Goal: Task Accomplishment & Management: Manage account settings

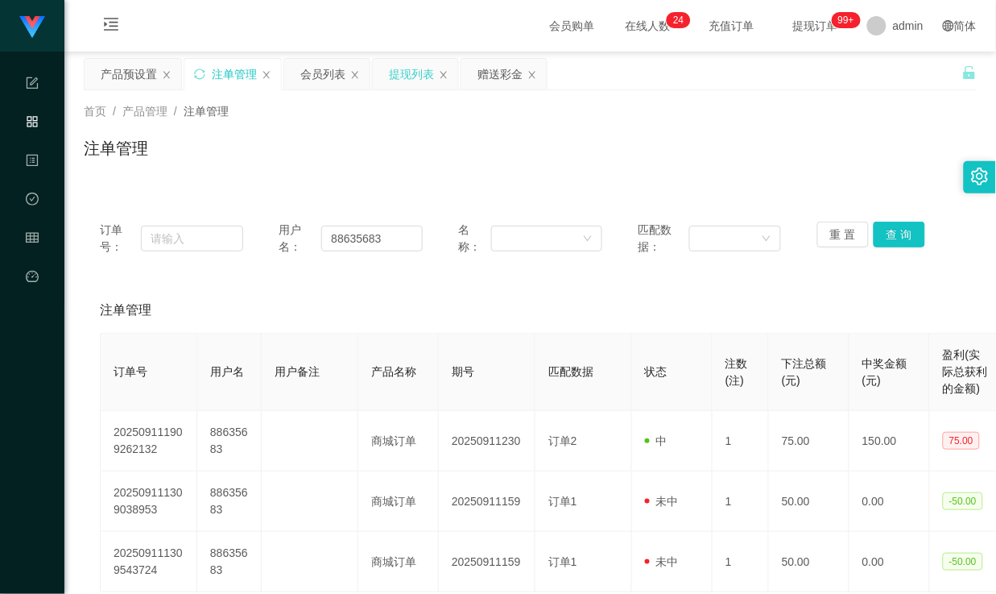
click at [425, 72] on div "提现列表" at bounding box center [411, 74] width 45 height 31
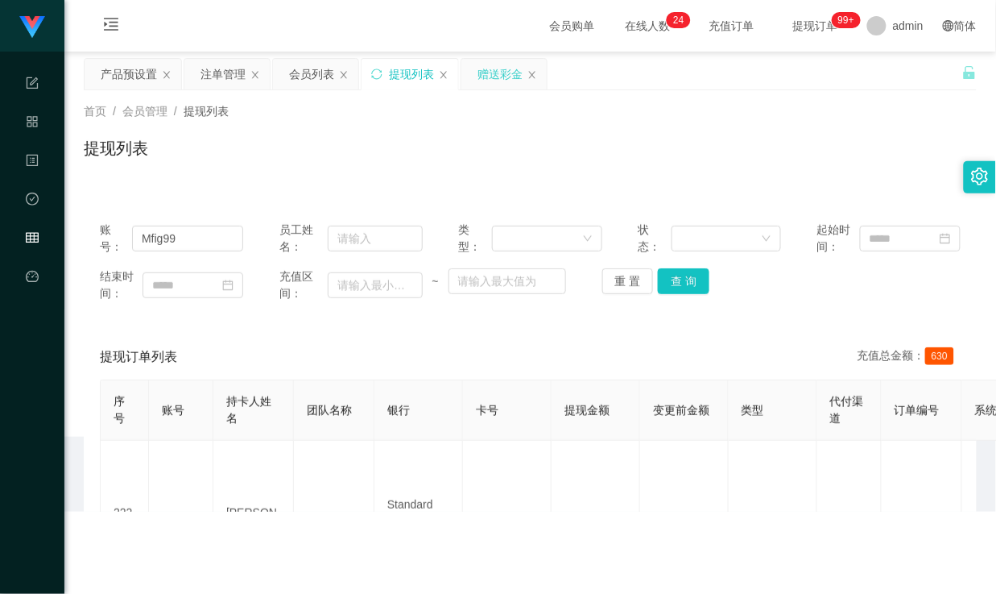
click at [494, 70] on div "赠送彩金" at bounding box center [500, 74] width 45 height 31
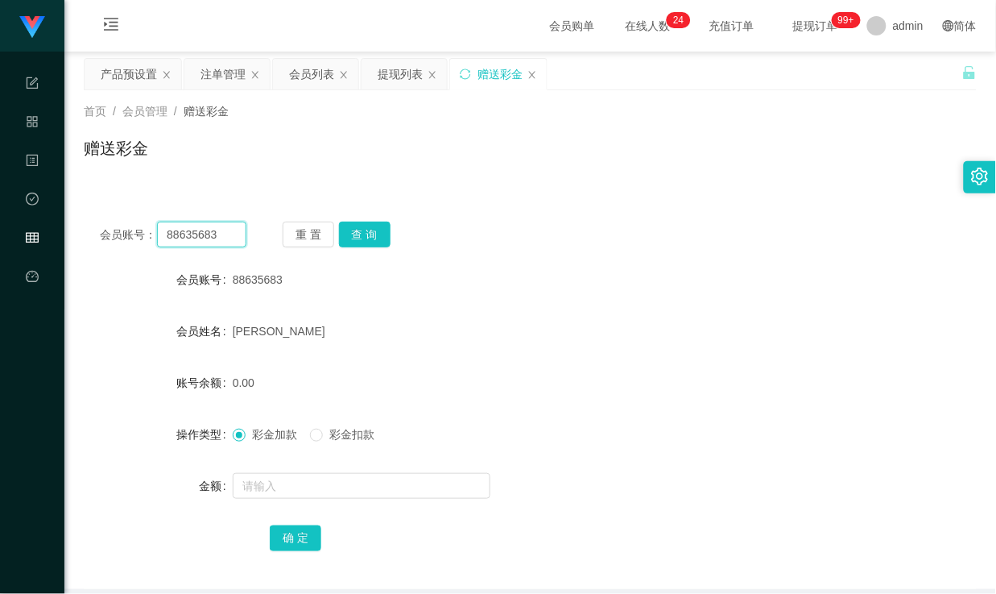
click at [189, 236] on input "88635683" at bounding box center [201, 234] width 89 height 26
paste input "44914979"
click at [358, 237] on button "查 询" at bounding box center [365, 234] width 52 height 26
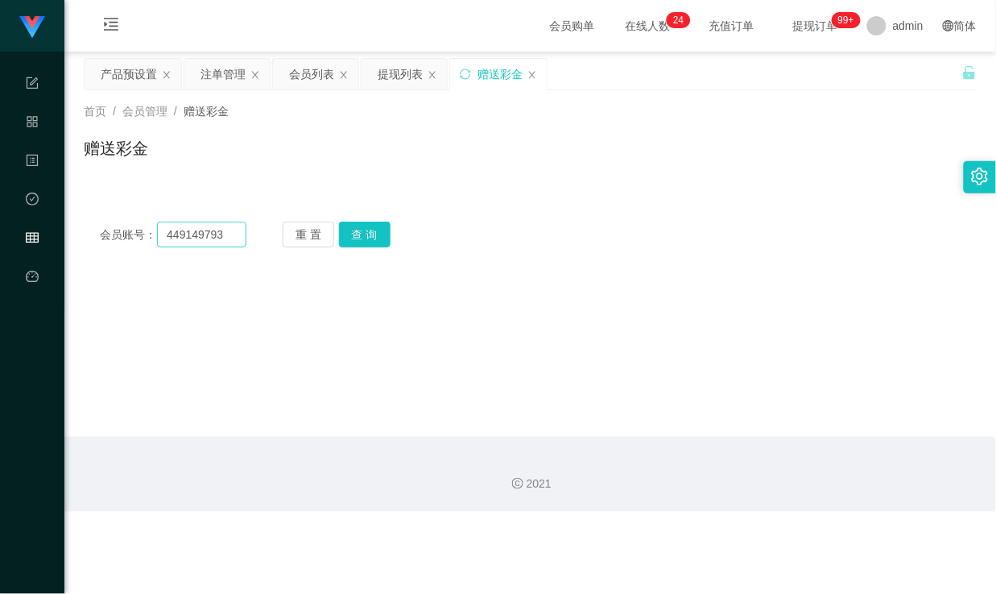
drag, startPoint x: 203, startPoint y: 216, endPoint x: 197, endPoint y: 243, distance: 28.1
click at [203, 216] on div "会员账号： 449149793 重 置 查 询 会员账号 88635683 会员姓名 [PERSON_NAME] 账号余额 0.00 操作类型 彩金加款 彩金…" at bounding box center [530, 234] width 893 height 58
click at [197, 243] on input "449149793" at bounding box center [201, 234] width 89 height 26
paste input "Nana"
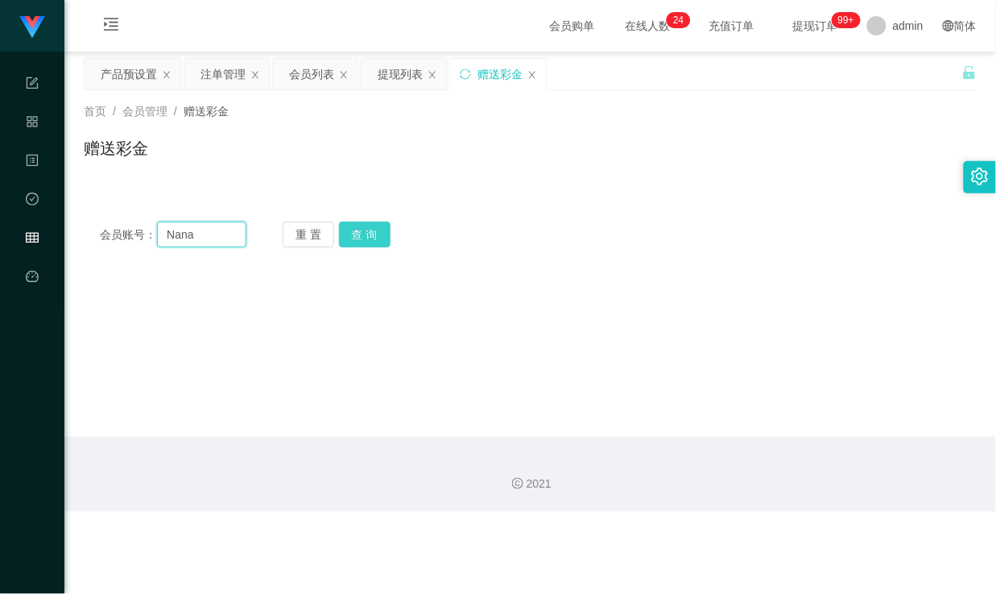
type input "Nana"
click at [358, 235] on button "查 询" at bounding box center [365, 234] width 52 height 26
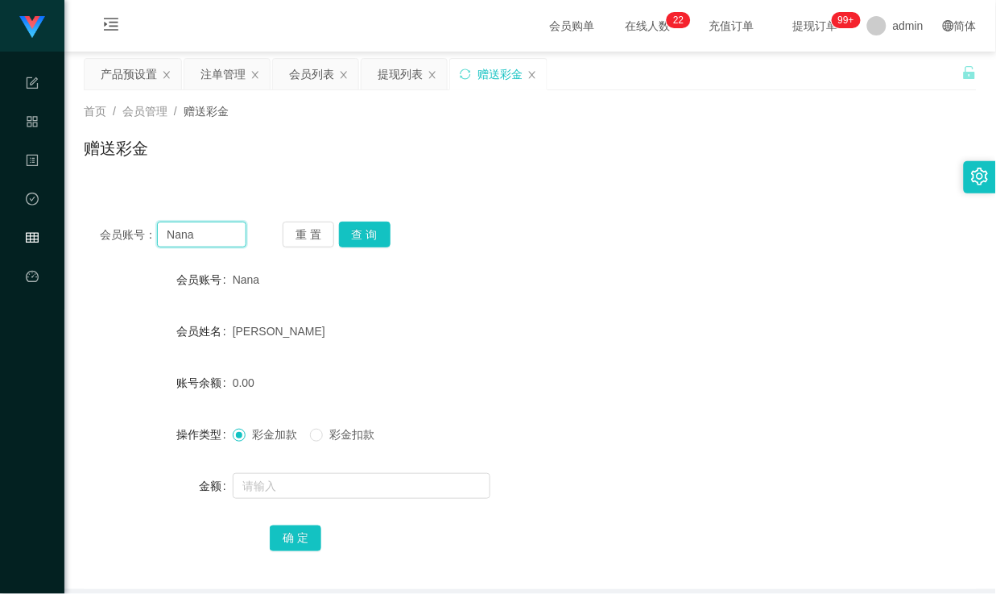
click at [177, 230] on input "Nana" at bounding box center [201, 234] width 89 height 26
click at [560, 259] on div "会员账号： [PERSON_NAME] 查 询 会员账号 Nana 会员姓名 [PERSON_NAME] 账号余额 0.00 操作类型 彩金加款 彩金扣款 金…" at bounding box center [530, 396] width 893 height 383
click at [392, 78] on div "提现列表" at bounding box center [400, 74] width 45 height 31
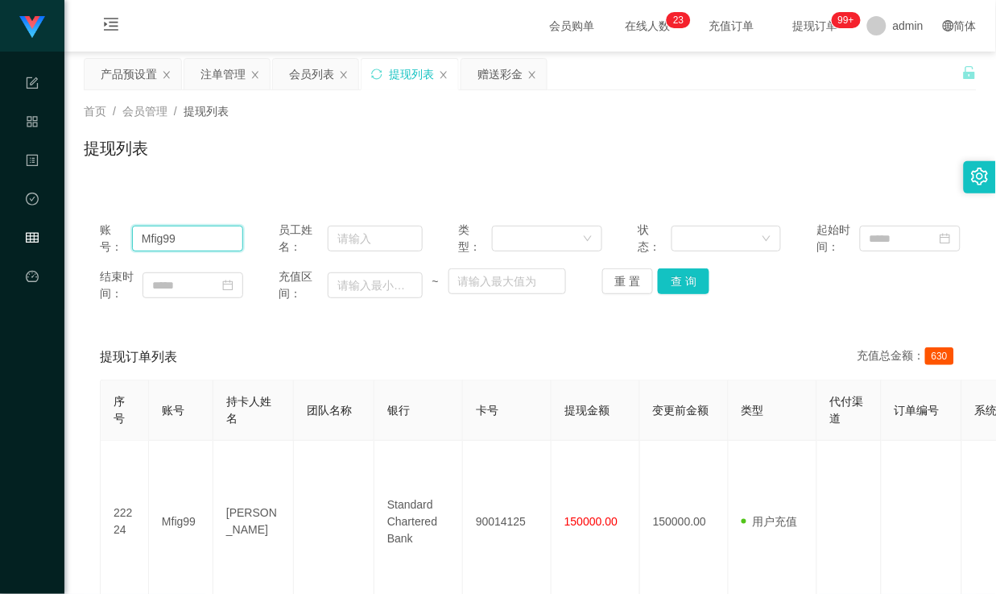
drag, startPoint x: 187, startPoint y: 234, endPoint x: -10, endPoint y: 228, distance: 196.6
click at [0, 228] on html "代理端 系统配置 产品管理 内容中心 数据中心 会员管理 平台首页 保存配置 重置配置 整体风格设置 主题色 导航设置 内容区域宽度 定宽 固定Header …" at bounding box center [498, 297] width 996 height 594
paste input "Nana"
type input "Nana"
click at [681, 282] on button "查 询" at bounding box center [684, 281] width 52 height 26
